Goal: Task Accomplishment & Management: Manage account settings

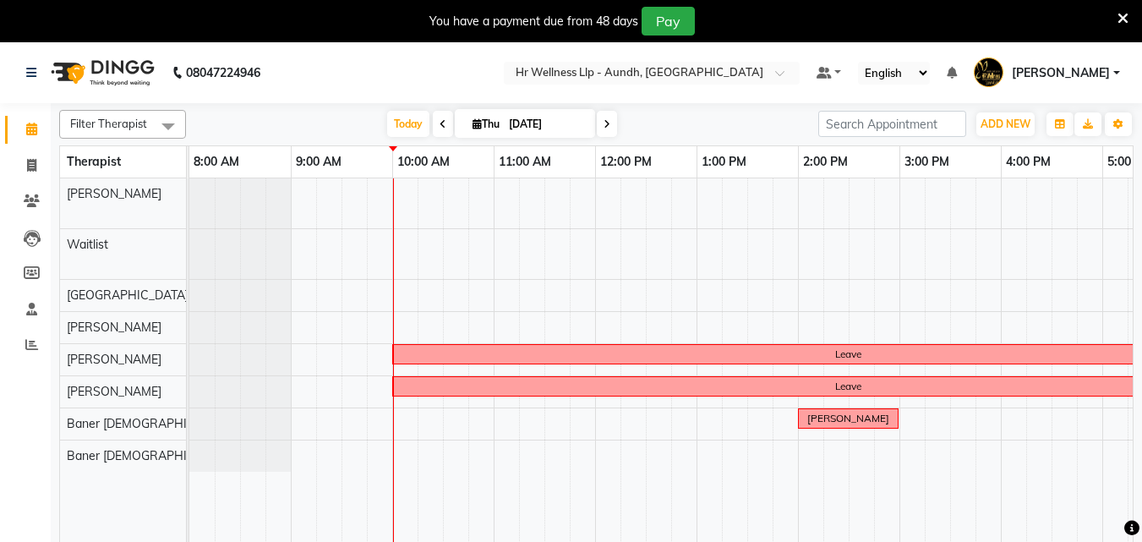
scroll to position [0, 375]
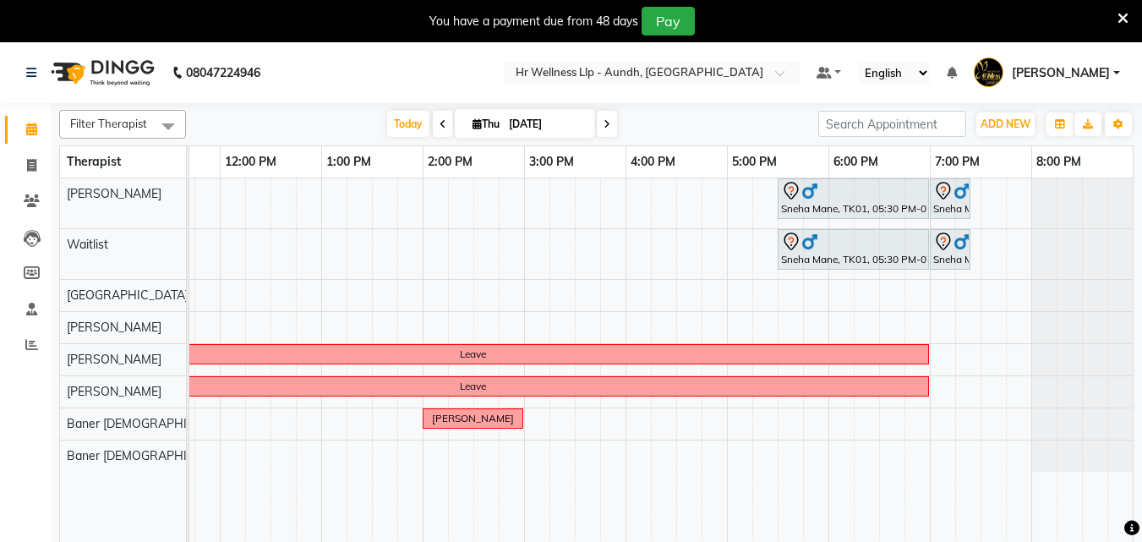
click at [600, 124] on span at bounding box center [607, 124] width 20 height 26
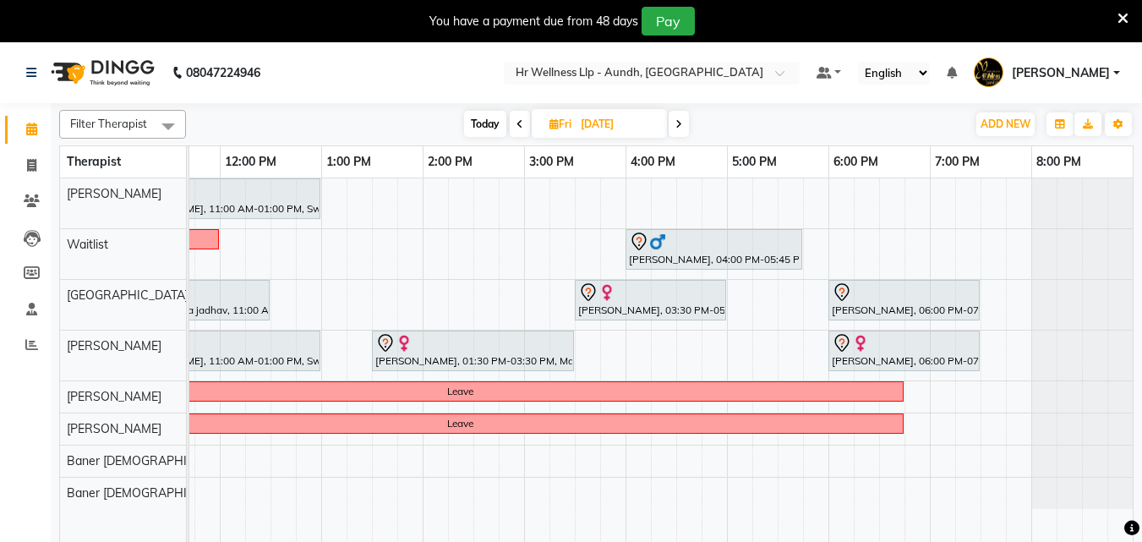
scroll to position [0, 374]
click at [680, 125] on icon at bounding box center [678, 124] width 7 height 10
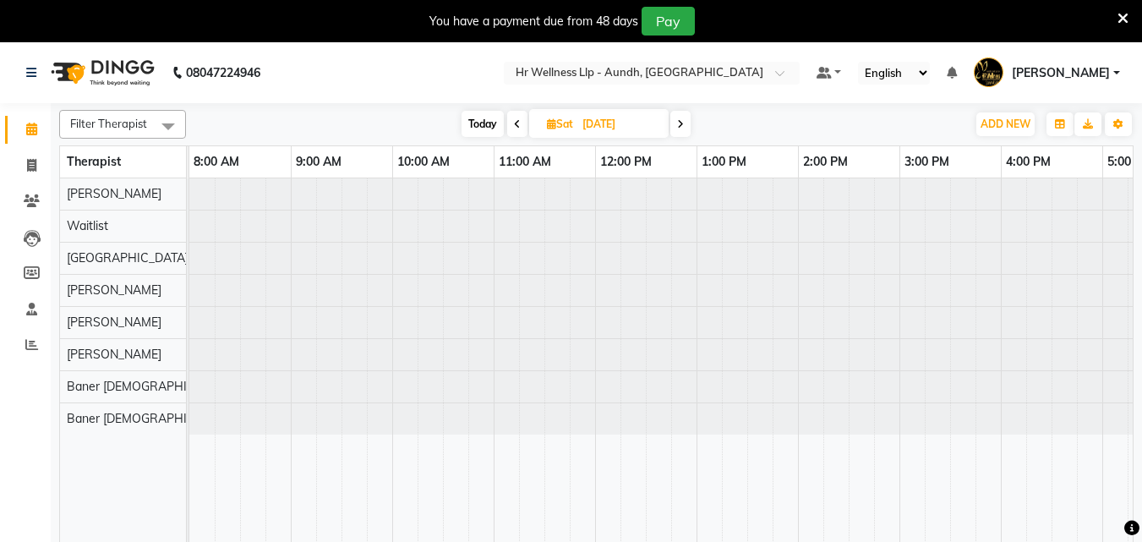
scroll to position [0, 204]
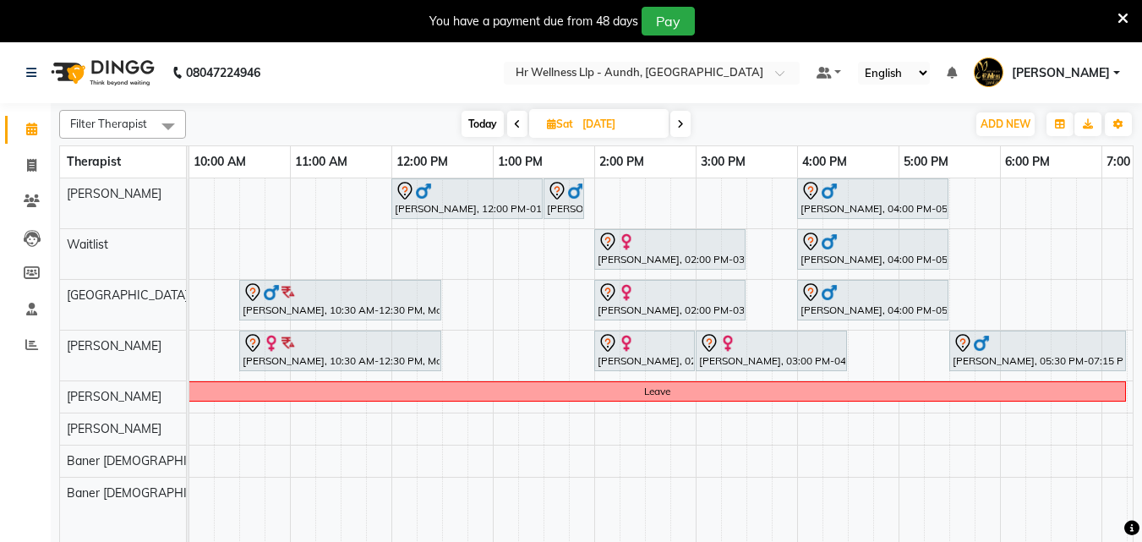
click at [519, 123] on icon at bounding box center [517, 124] width 7 height 10
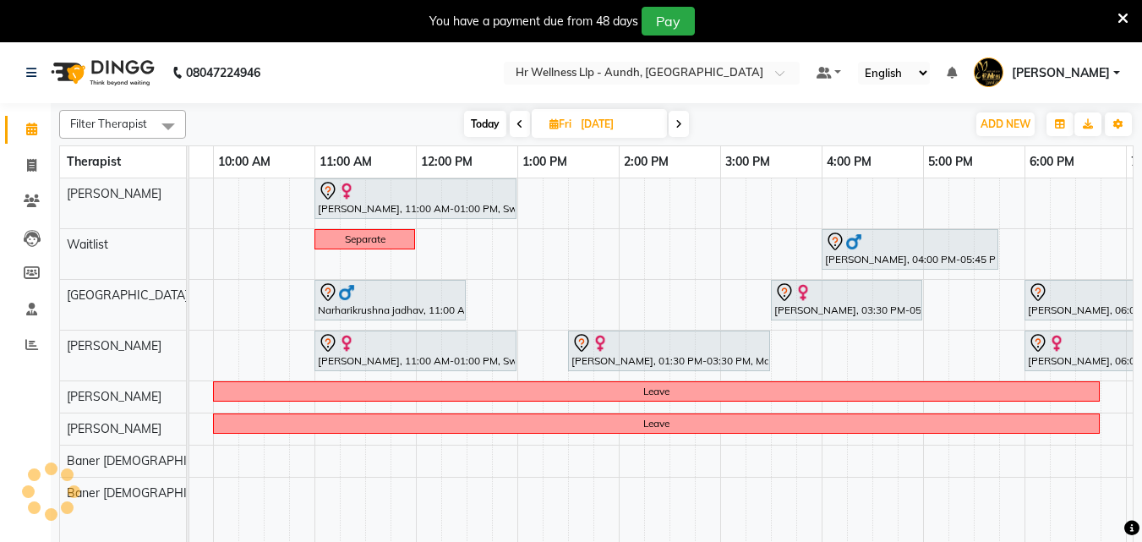
scroll to position [0, 0]
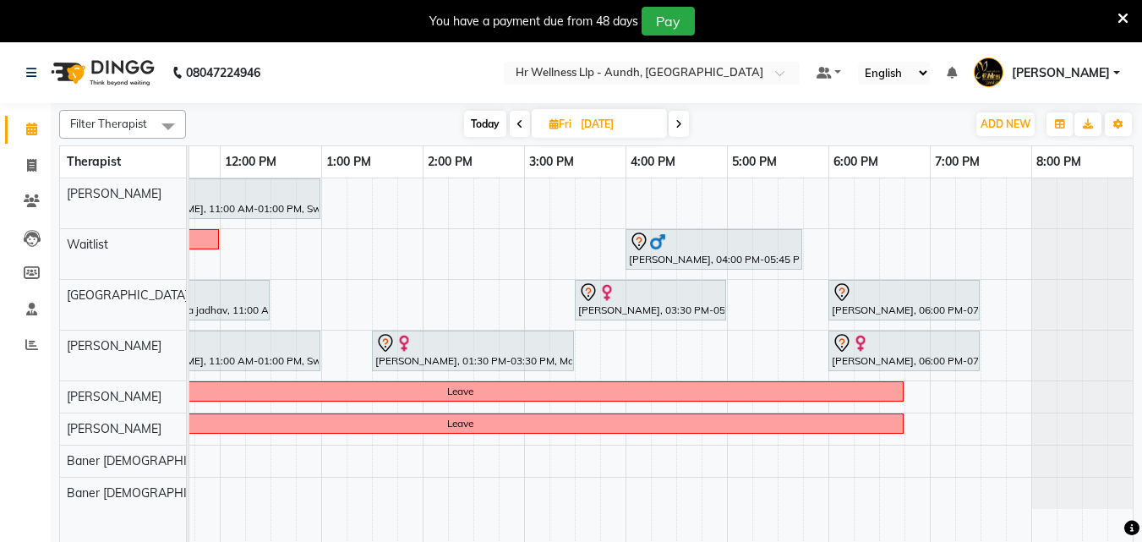
click at [673, 125] on span at bounding box center [678, 124] width 20 height 26
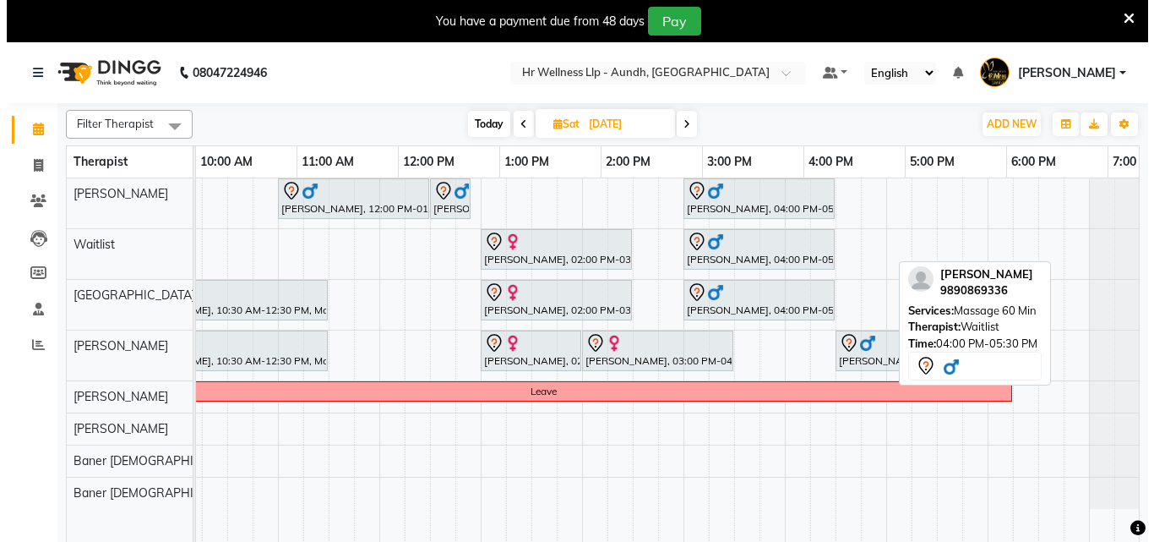
scroll to position [0, 375]
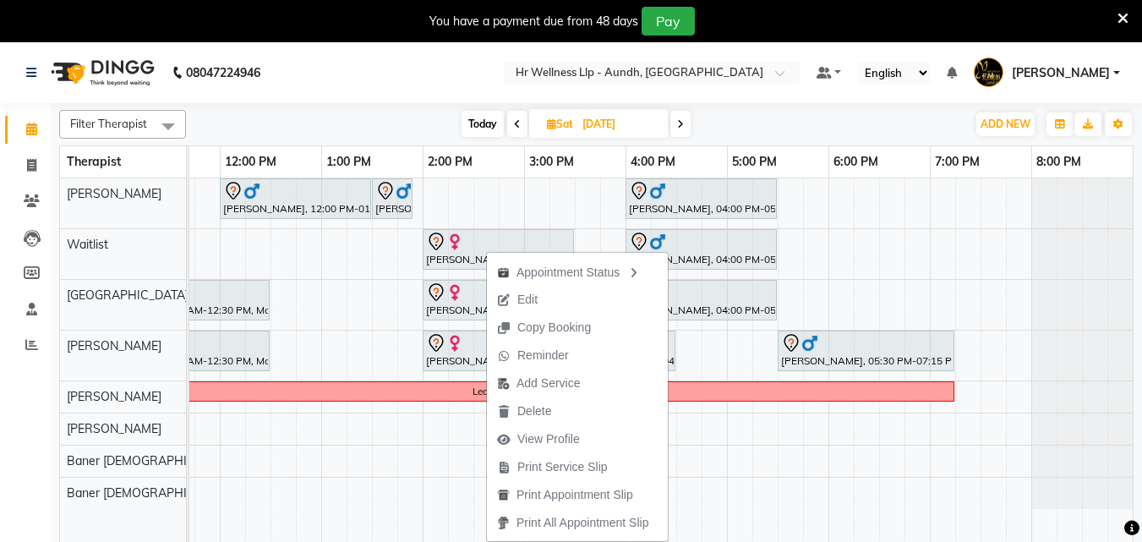
click at [486, 69] on nav "08047224946 Select Location × Hr Wellness Llp - Aundh, Aundh Default Panel My P…" at bounding box center [571, 72] width 1142 height 61
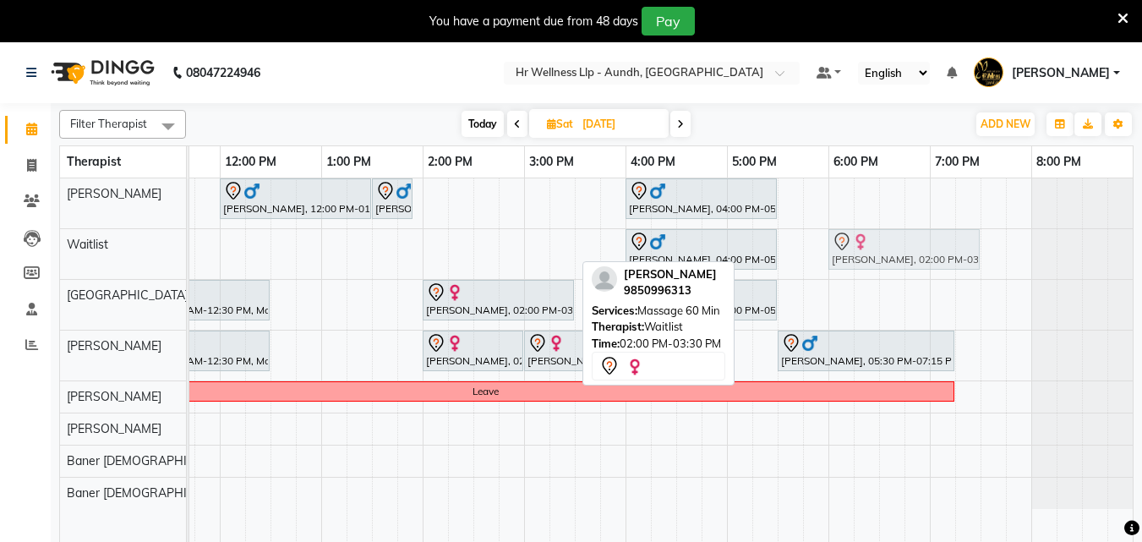
drag, startPoint x: 491, startPoint y: 250, endPoint x: 895, endPoint y: 263, distance: 404.1
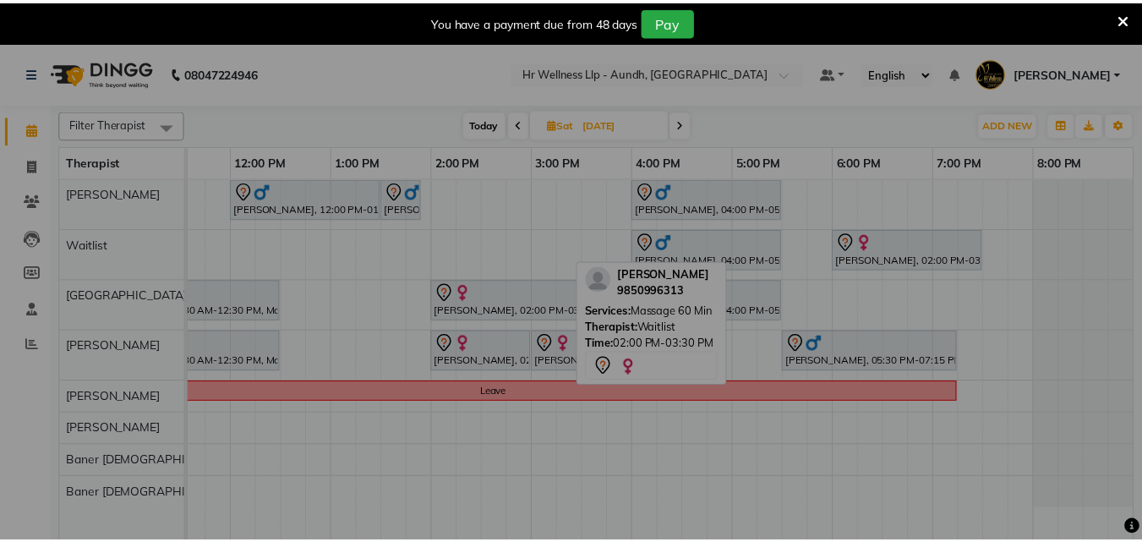
scroll to position [0, 362]
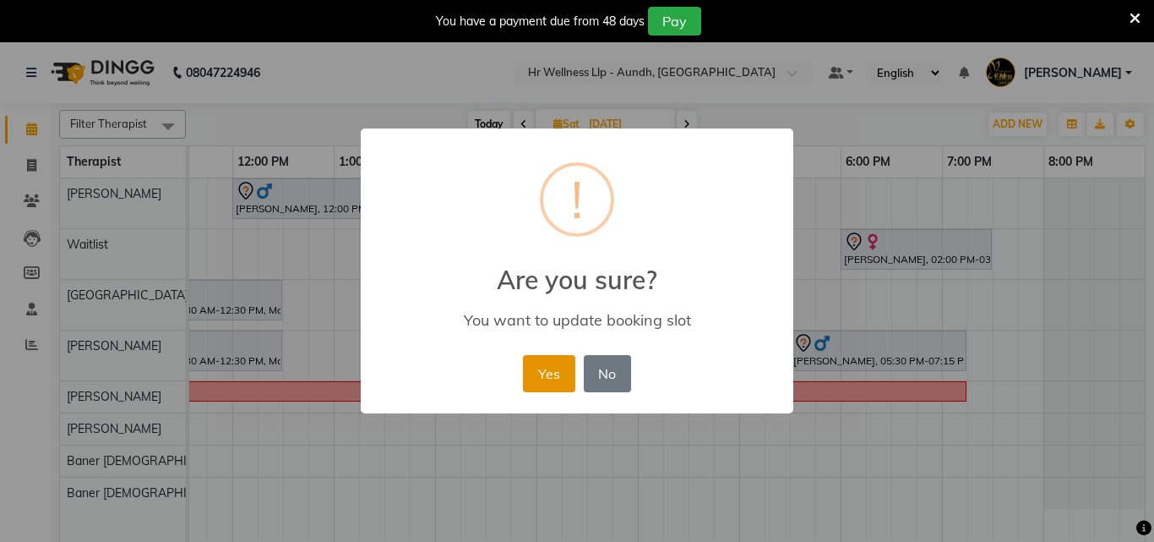
click at [569, 370] on button "Yes" at bounding box center [549, 373] width 52 height 37
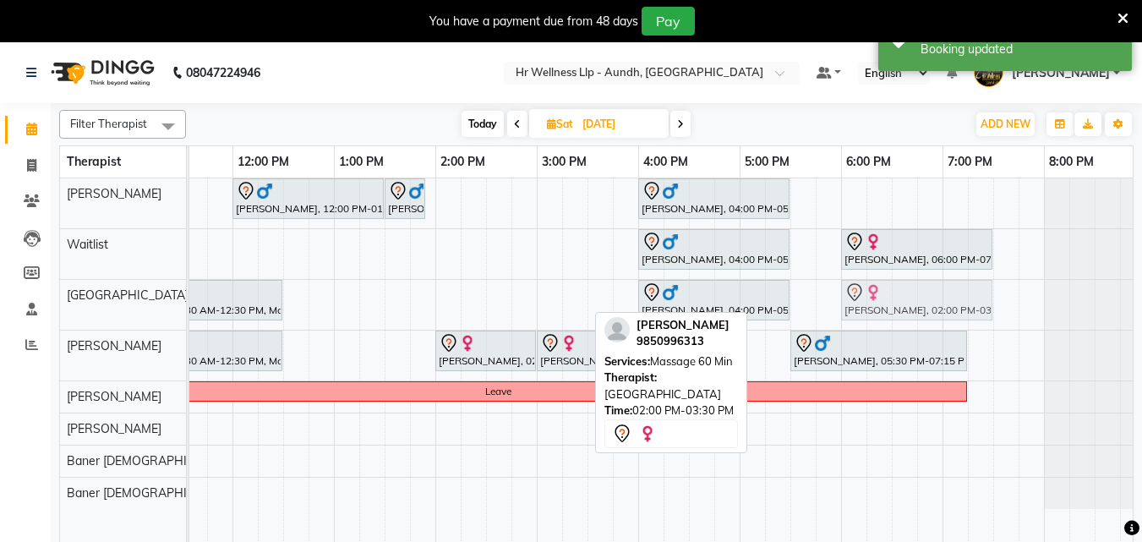
drag, startPoint x: 514, startPoint y: 309, endPoint x: 919, endPoint y: 301, distance: 405.7
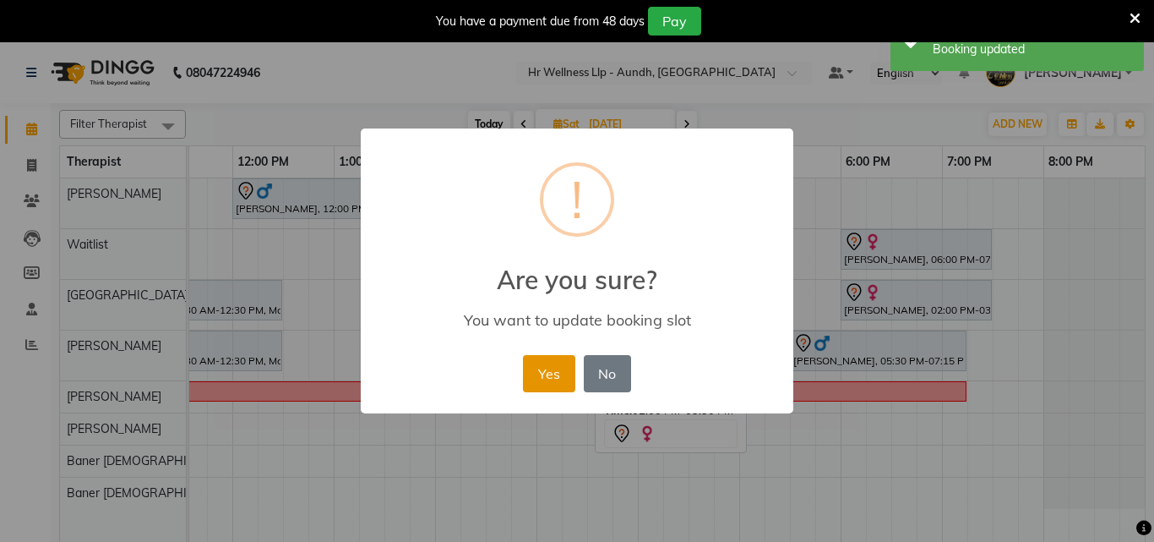
click at [565, 367] on button "Yes" at bounding box center [549, 373] width 52 height 37
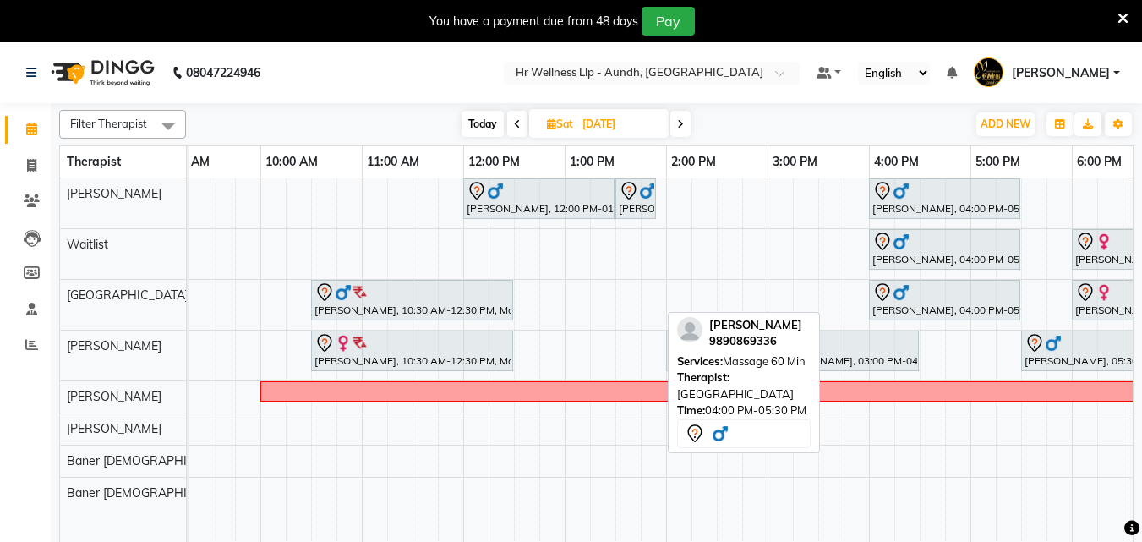
scroll to position [0, 128]
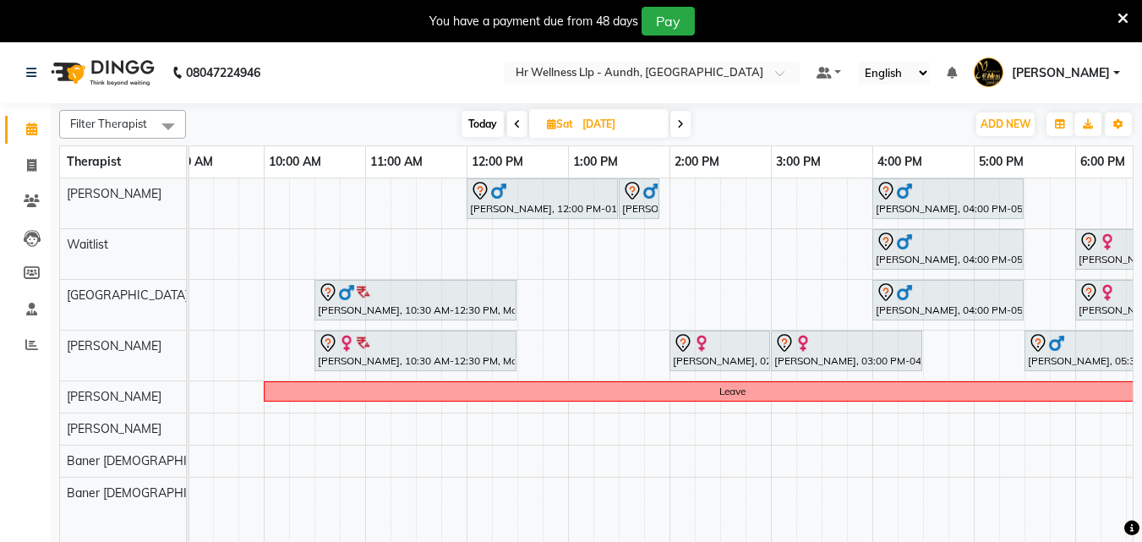
click at [514, 124] on icon at bounding box center [517, 124] width 7 height 10
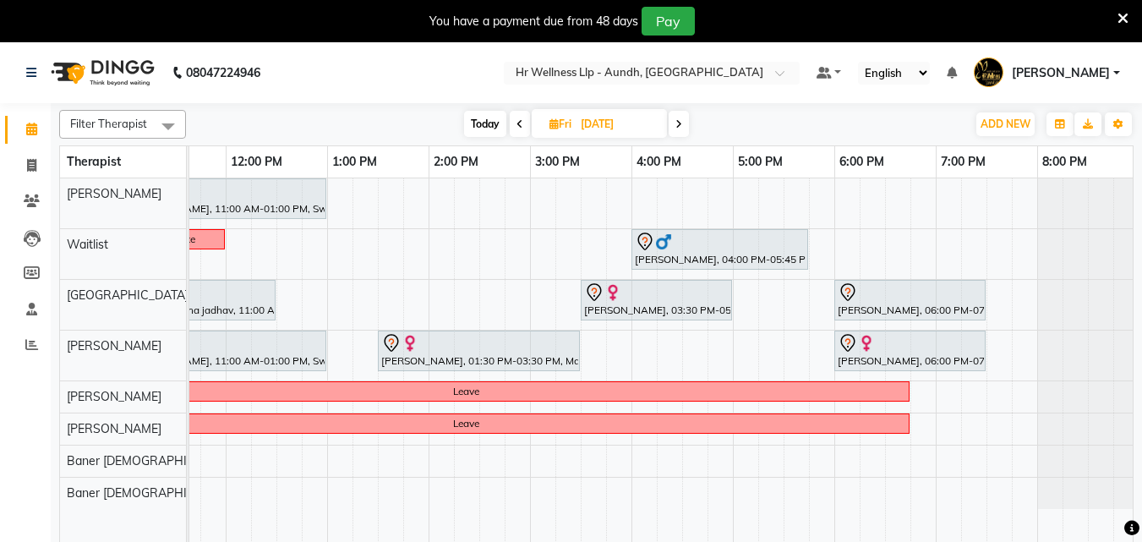
scroll to position [0, 375]
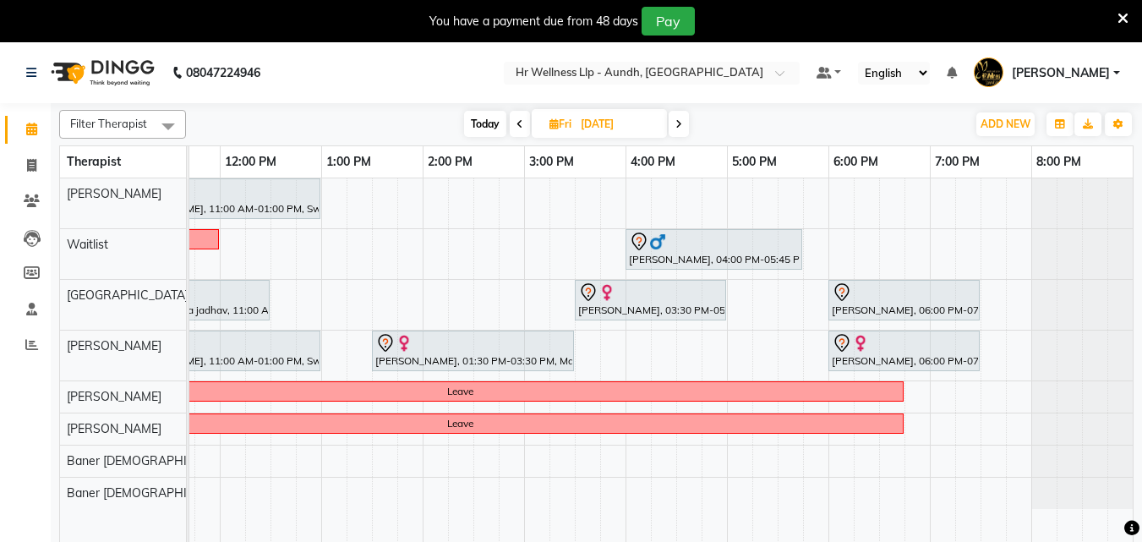
click at [683, 117] on span at bounding box center [678, 124] width 20 height 26
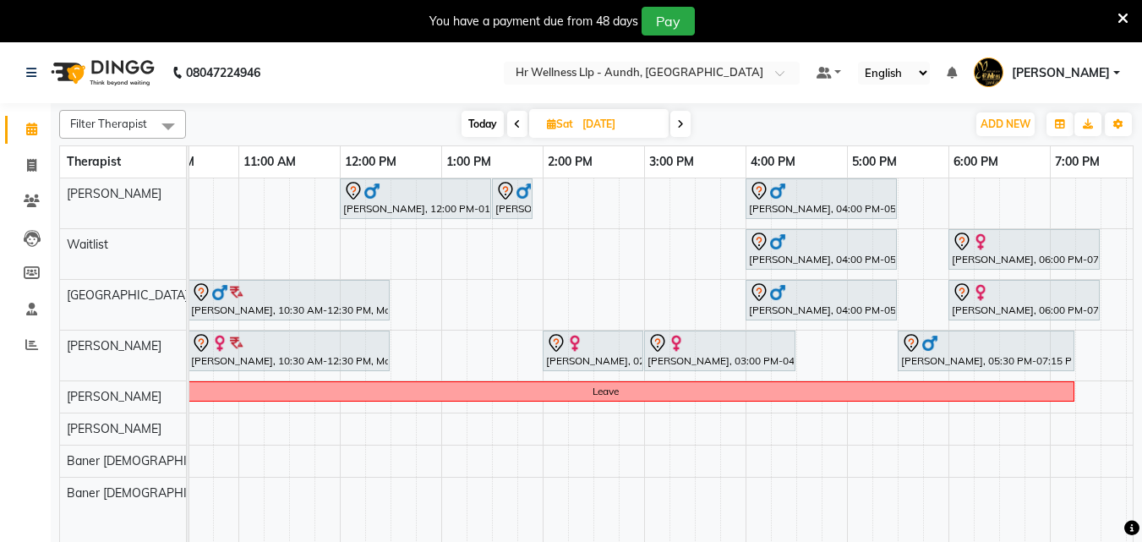
scroll to position [0, 372]
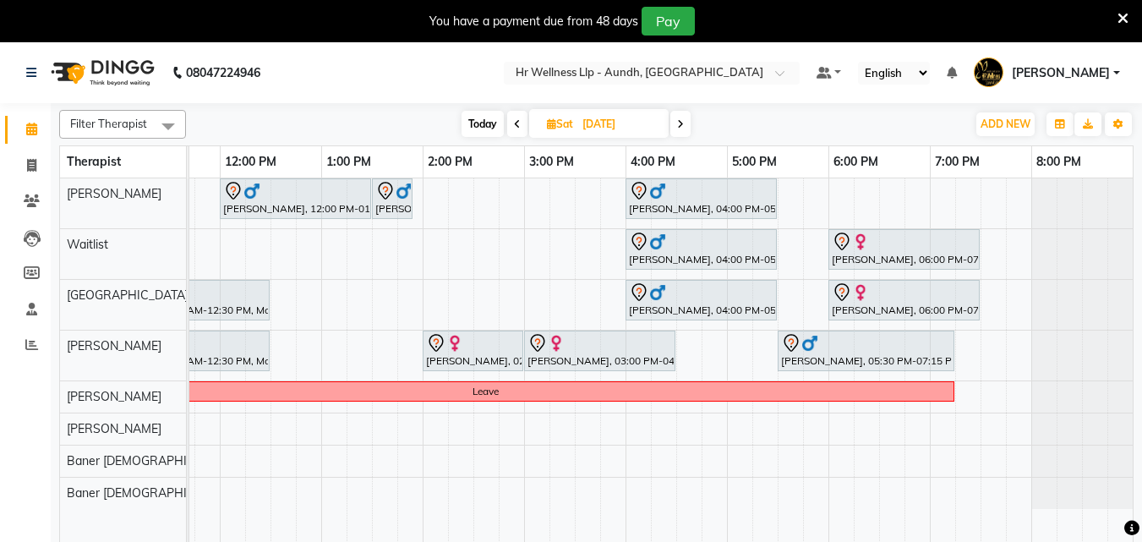
click at [684, 112] on span at bounding box center [680, 124] width 20 height 26
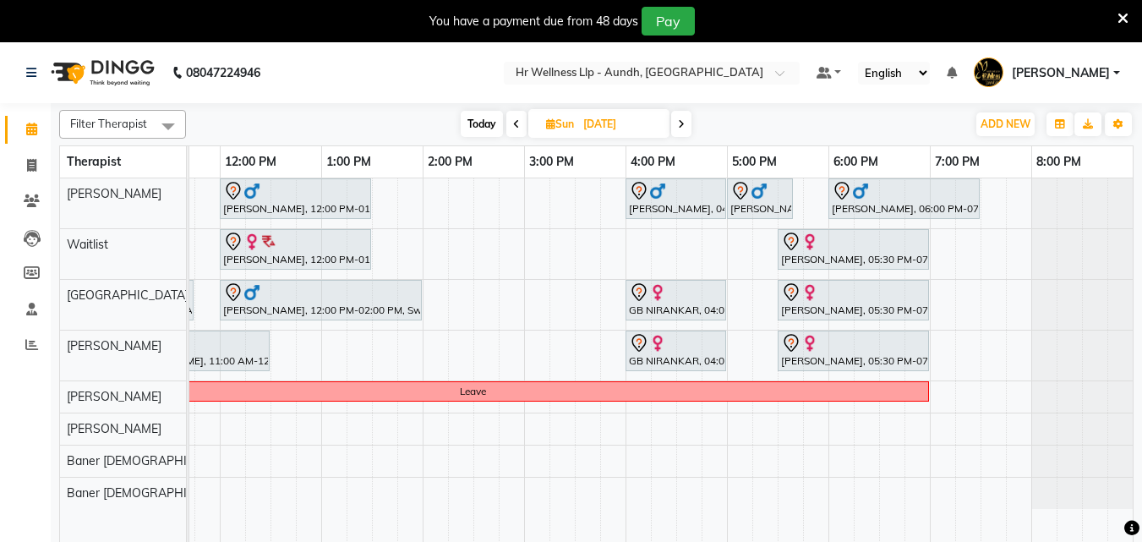
click at [488, 121] on span "Today" at bounding box center [482, 124] width 42 height 26
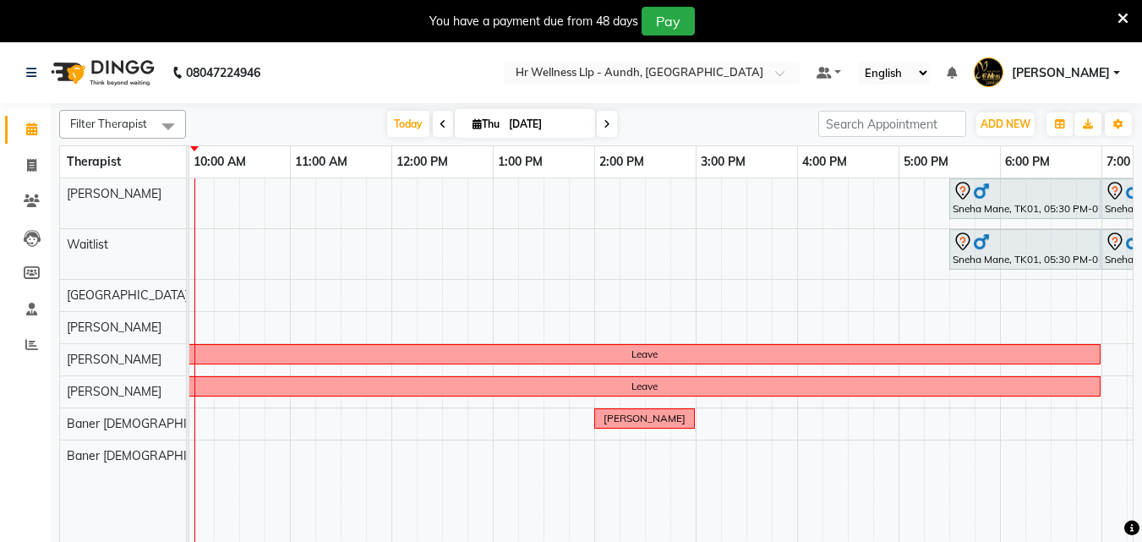
click at [602, 116] on span at bounding box center [607, 124] width 20 height 26
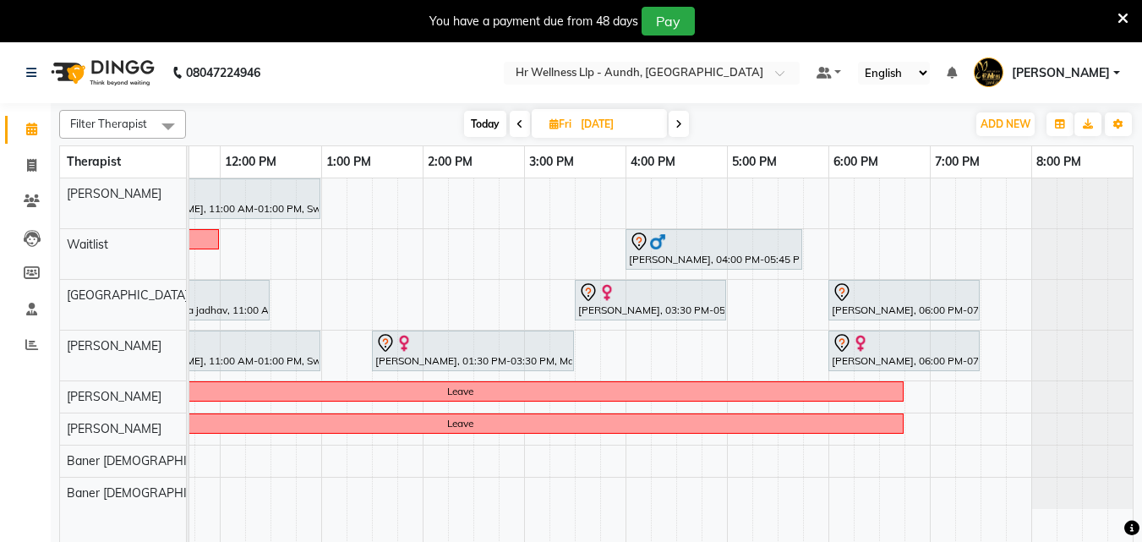
click at [679, 121] on icon at bounding box center [678, 124] width 7 height 10
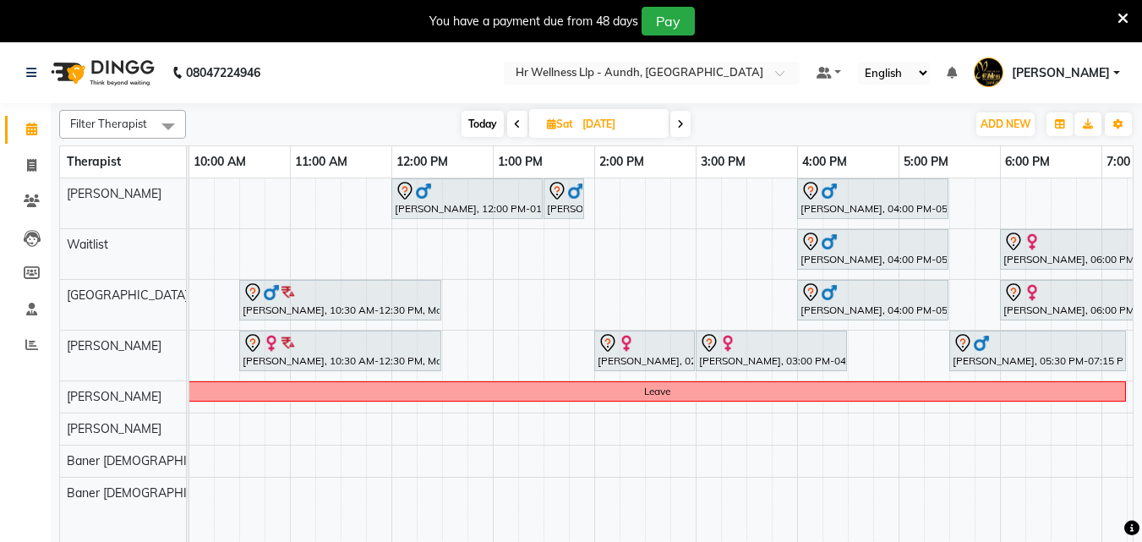
click at [681, 122] on icon at bounding box center [680, 124] width 7 height 10
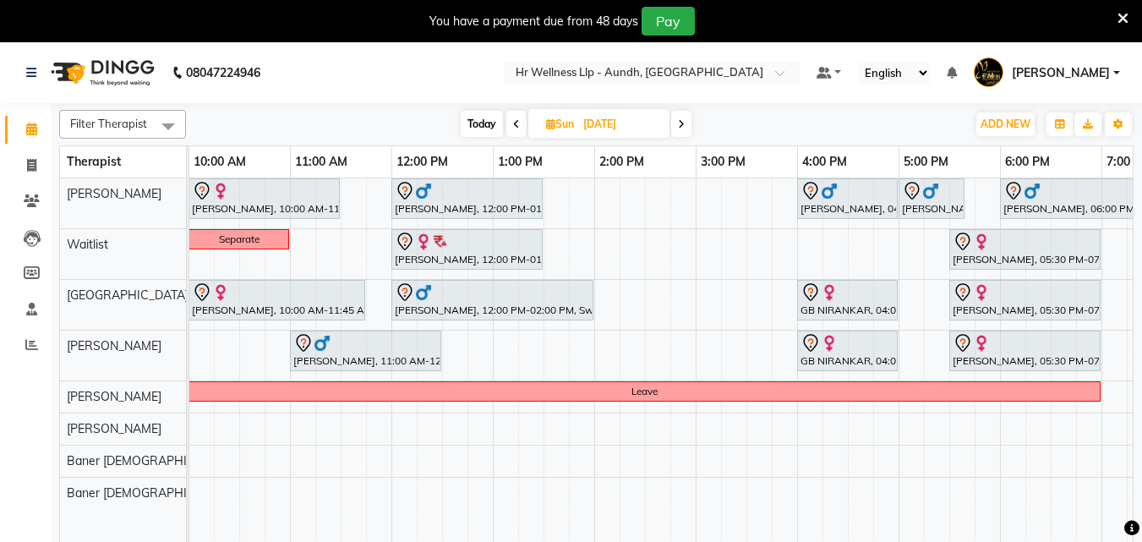
click at [513, 126] on icon at bounding box center [516, 124] width 7 height 10
type input "[DATE]"
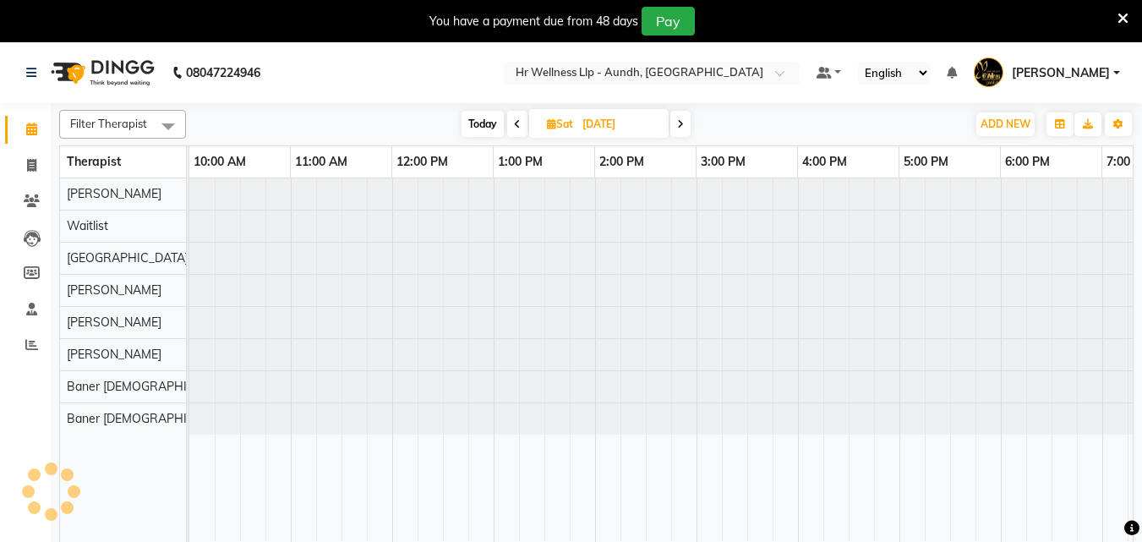
scroll to position [0, 204]
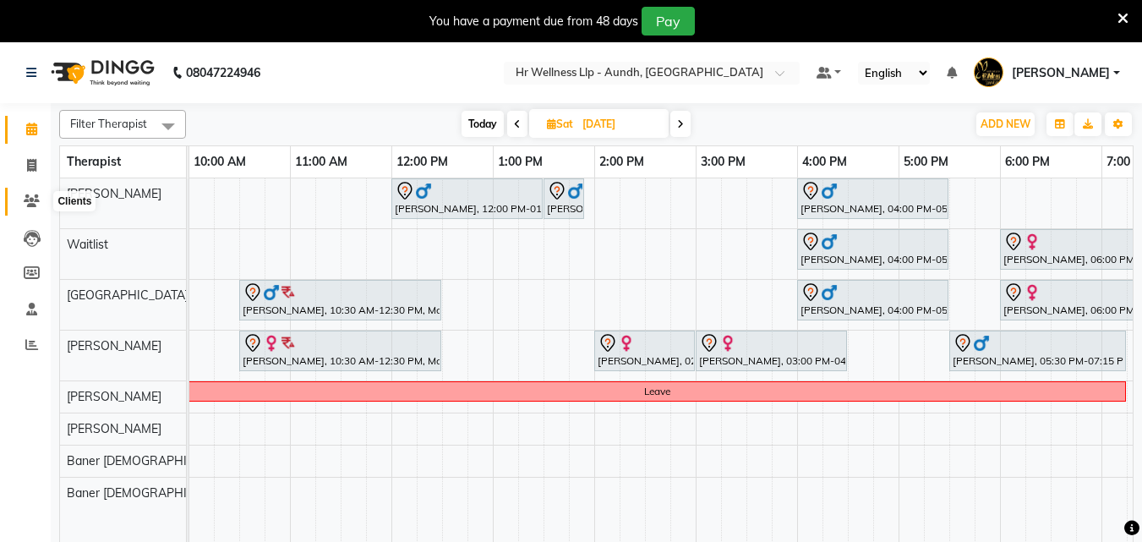
click at [33, 203] on icon at bounding box center [32, 200] width 16 height 13
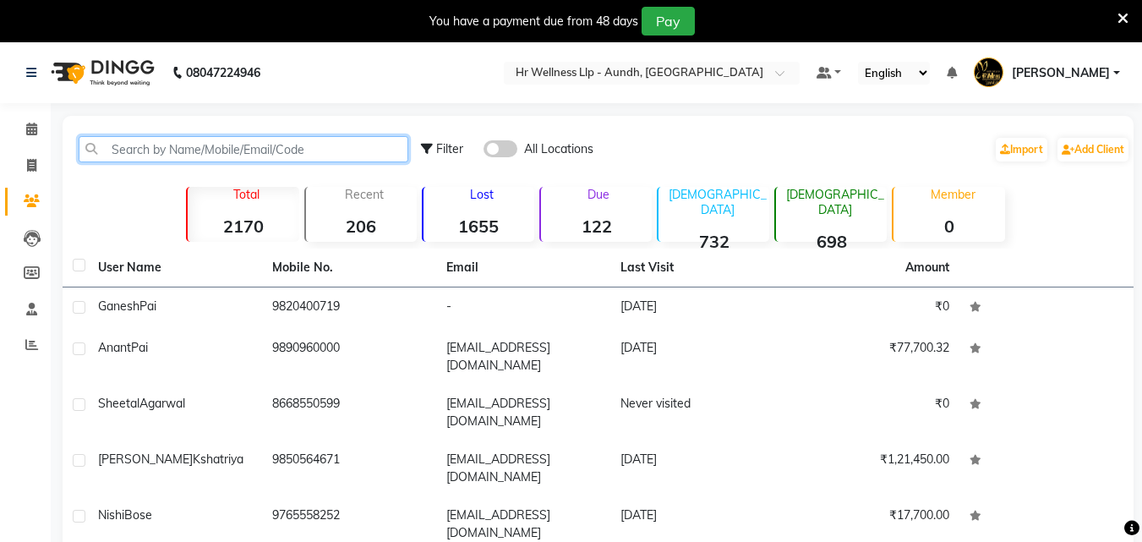
click at [123, 143] on input "text" at bounding box center [244, 149] width 330 height 26
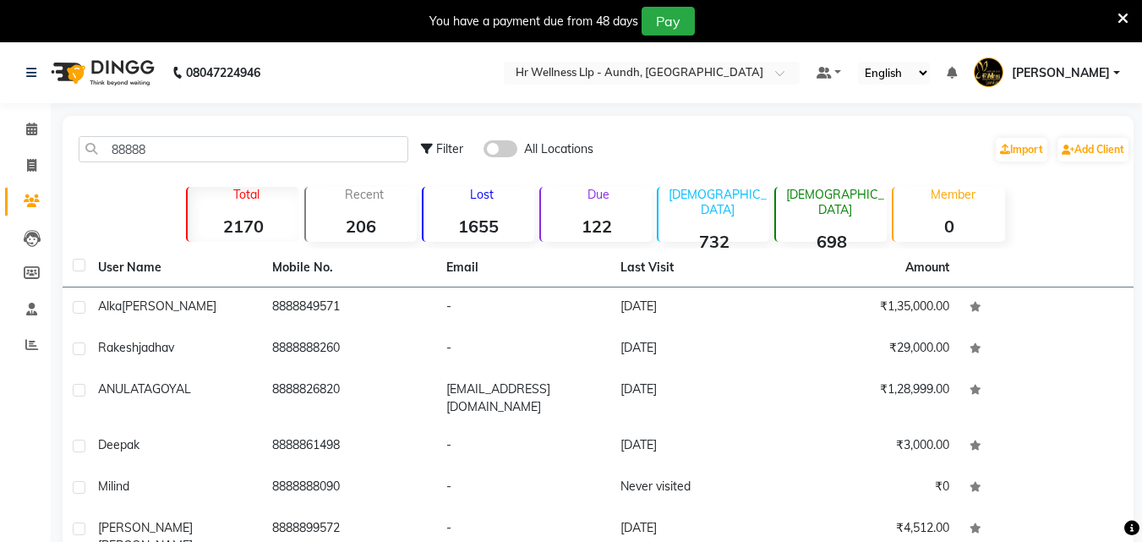
click at [503, 145] on span at bounding box center [500, 148] width 34 height 17
click at [483, 151] on input "checkbox" at bounding box center [483, 151] width 0 height 0
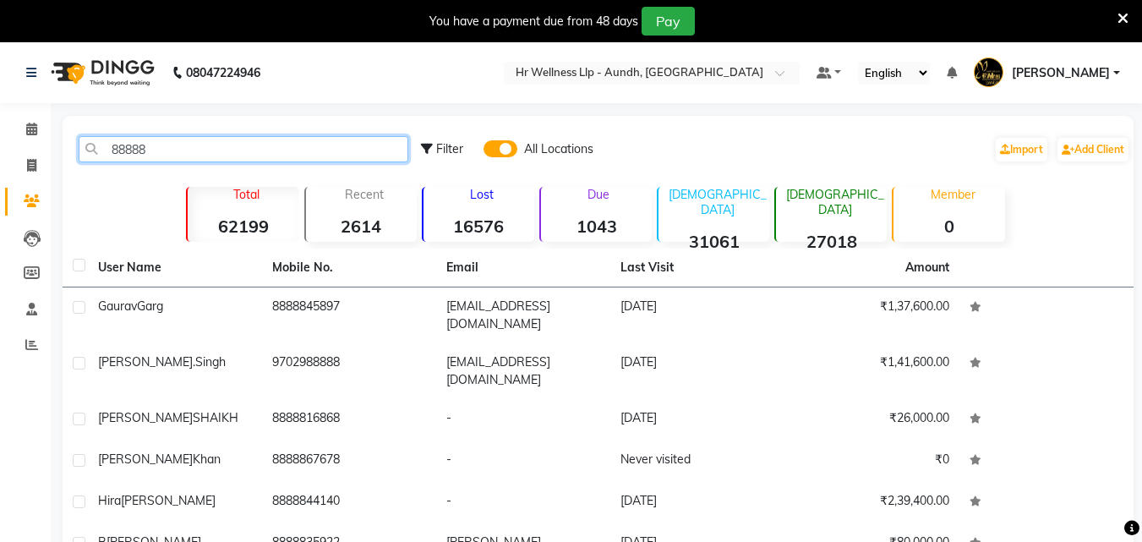
click at [288, 144] on input "88888" at bounding box center [244, 149] width 330 height 26
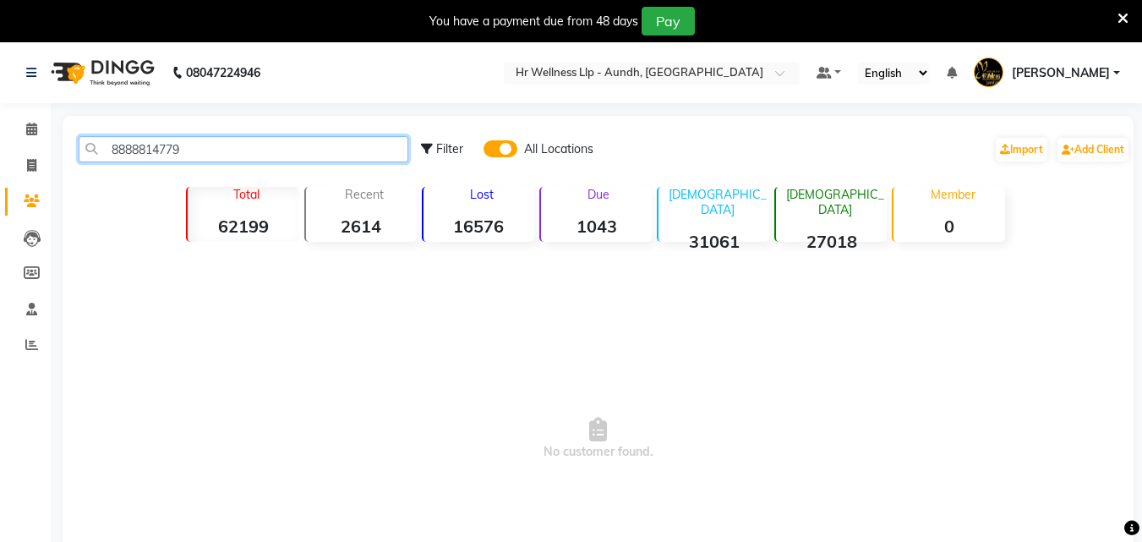
click at [335, 155] on input "8888814779" at bounding box center [244, 149] width 330 height 26
type input "8"
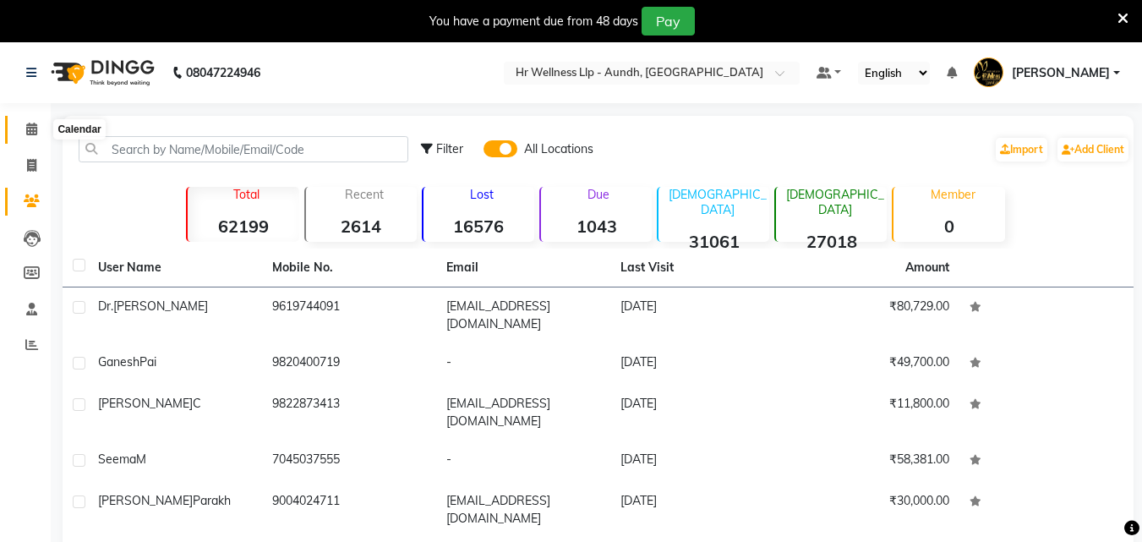
click at [24, 131] on span at bounding box center [32, 129] width 30 height 19
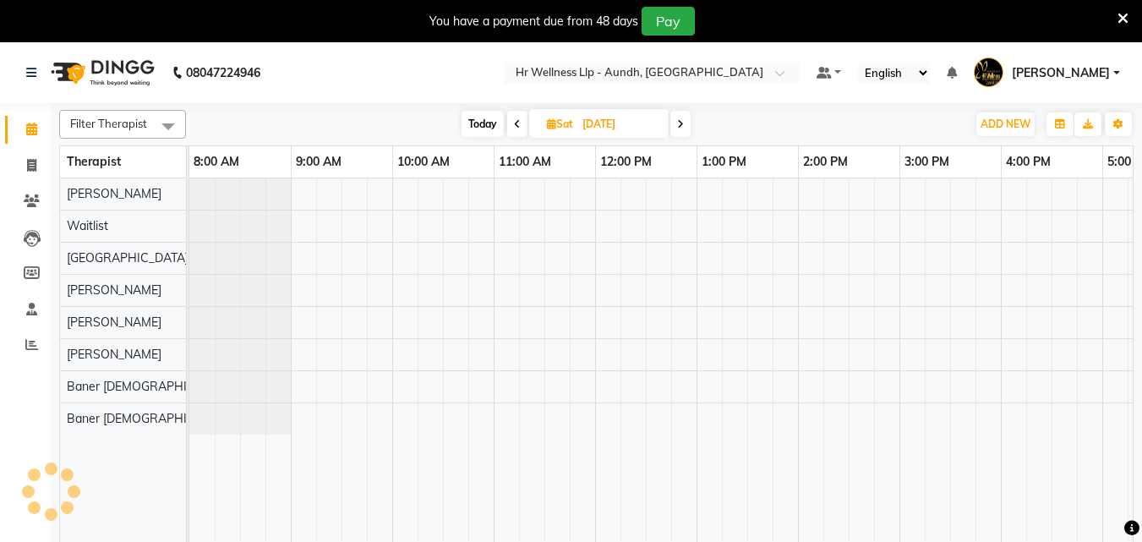
scroll to position [0, 204]
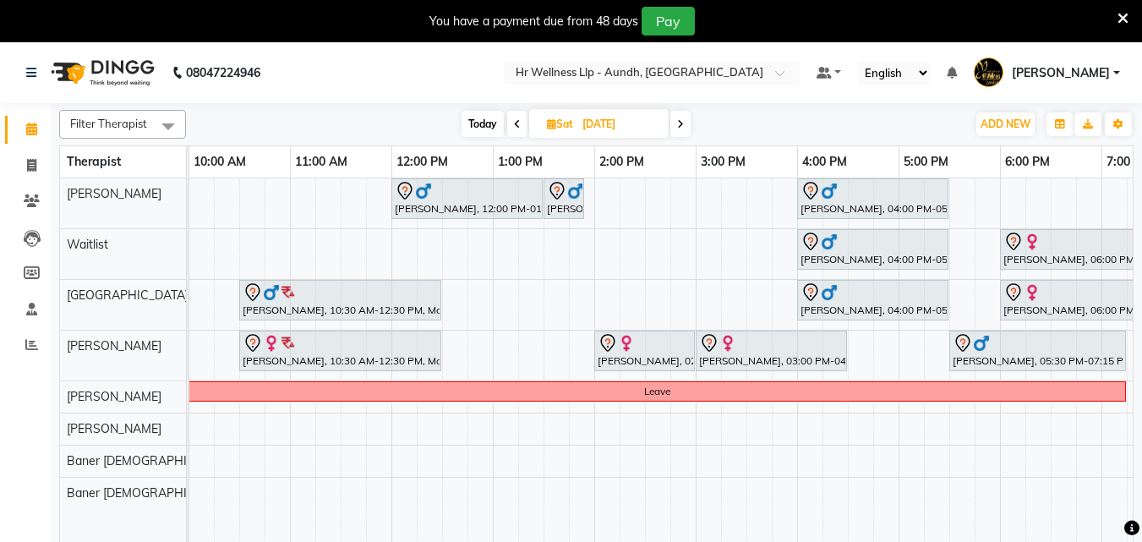
click at [487, 128] on span "Today" at bounding box center [482, 124] width 42 height 26
type input "[DATE]"
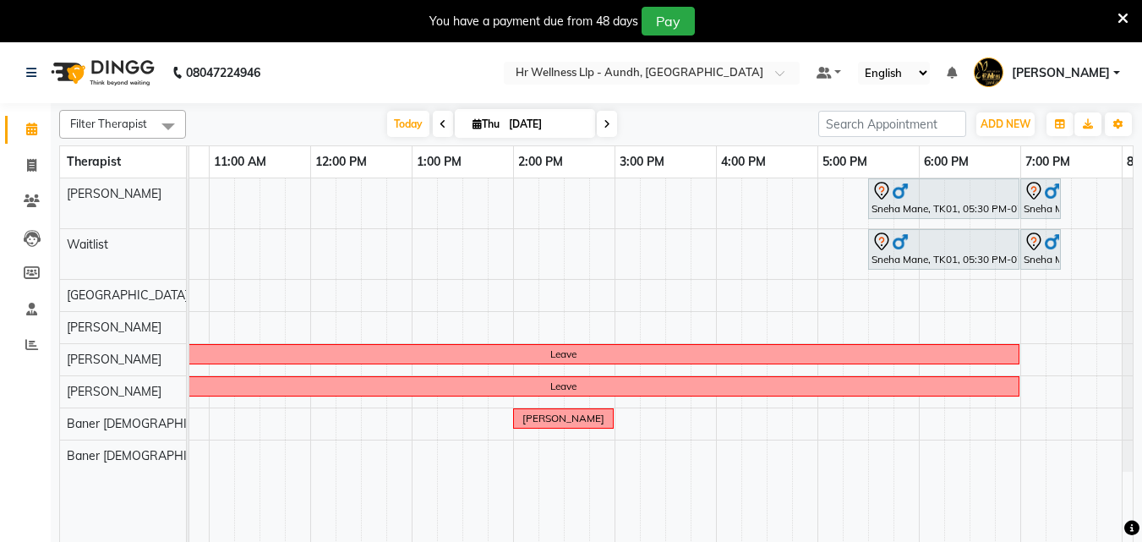
scroll to position [0, 375]
